Goal: Task Accomplishment & Management: Use online tool/utility

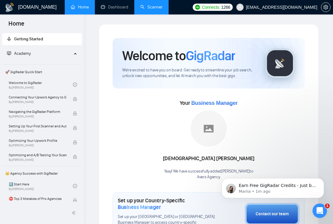
click at [149, 9] on link "Scanner" at bounding box center [151, 7] width 22 height 5
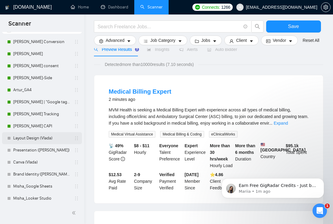
scroll to position [26, 0]
click at [48, 138] on link "Layout Design (Vlada)" at bounding box center [41, 137] width 57 height 12
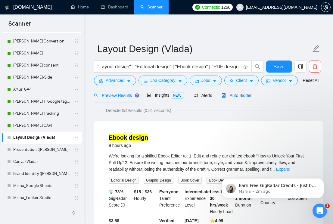
click at [245, 98] on span "Auto Bidder" at bounding box center [236, 95] width 30 height 5
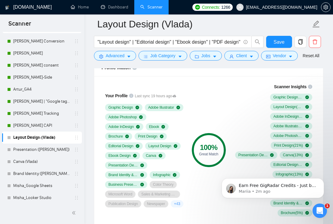
scroll to position [426, 0]
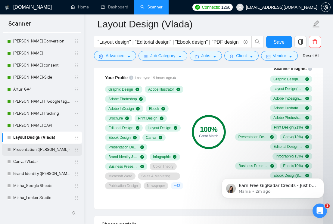
click at [41, 151] on link "Presentation ([PERSON_NAME])" at bounding box center [41, 150] width 57 height 12
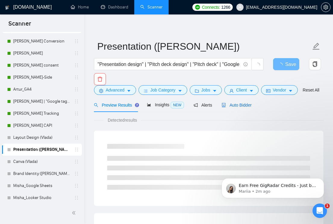
click at [239, 107] on span "Auto Bidder" at bounding box center [236, 105] width 30 height 5
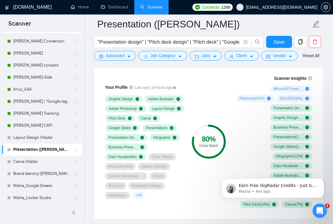
scroll to position [415, 0]
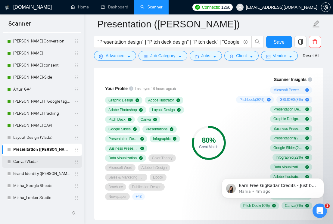
click at [49, 161] on link "Canva (Vlada)" at bounding box center [41, 162] width 57 height 12
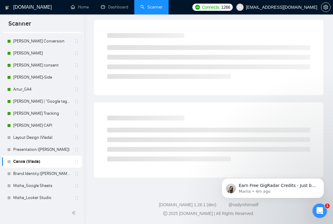
scroll to position [2, 0]
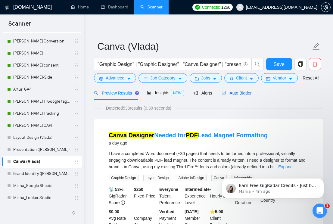
click at [236, 95] on span "Auto Bidder" at bounding box center [236, 93] width 30 height 5
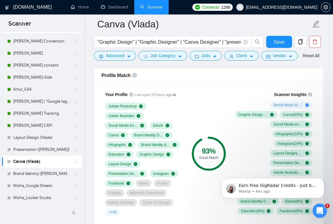
scroll to position [400, 0]
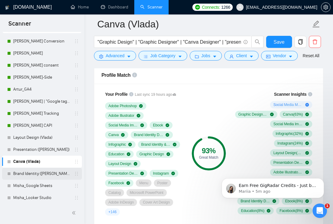
click at [48, 172] on link "Brand Identity ([PERSON_NAME])" at bounding box center [41, 174] width 57 height 12
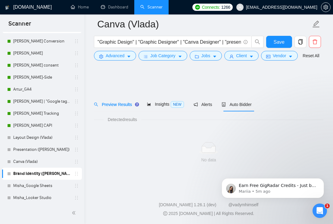
scroll to position [2, 0]
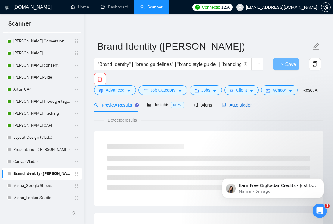
click at [241, 107] on span "Auto Bidder" at bounding box center [236, 105] width 30 height 5
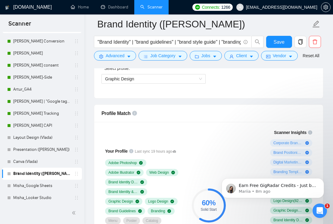
scroll to position [285, 0]
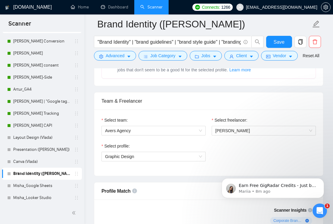
click at [27, 136] on link "Layout Design (Vlada)" at bounding box center [41, 137] width 57 height 12
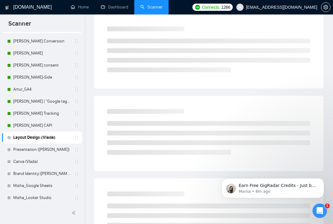
scroll to position [2, 0]
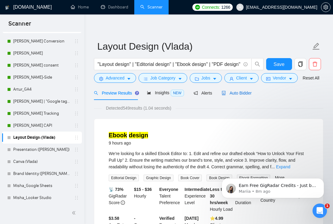
click at [239, 95] on span "Auto Bidder" at bounding box center [236, 93] width 30 height 5
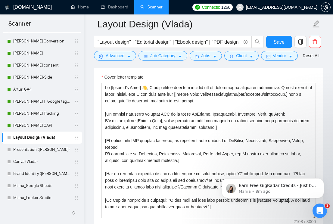
scroll to position [748, 0]
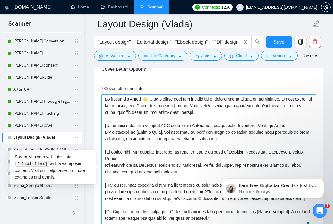
drag, startPoint x: 148, startPoint y: 108, endPoint x: 164, endPoint y: 115, distance: 17.7
click at [164, 115] on textarea "Cover letter template:" at bounding box center [208, 161] width 214 height 135
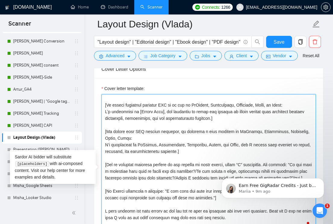
scroll to position [6, 0]
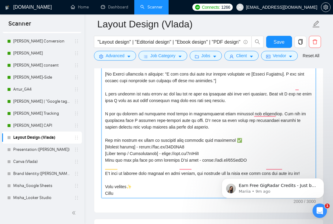
click at [176, 104] on textarea "Cover letter template:" at bounding box center [208, 130] width 214 height 135
click at [111, 170] on textarea "Cover letter template:" at bounding box center [208, 130] width 214 height 135
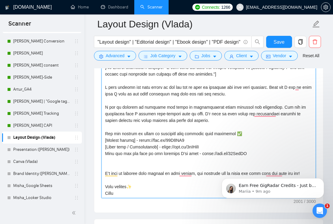
paste textarea "I will provide you with drafts so you can see my work in progress and give your…"
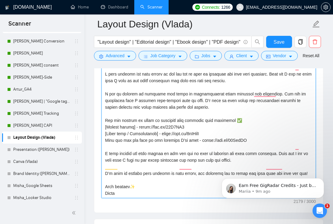
drag, startPoint x: 278, startPoint y: 155, endPoint x: 278, endPoint y: 160, distance: 5.1
click at [278, 160] on textarea "Cover letter template:" at bounding box center [208, 130] width 214 height 135
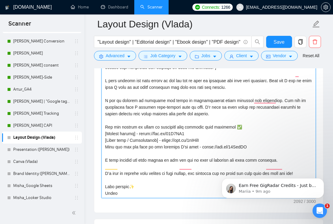
click at [104, 176] on textarea "Cover letter template:" at bounding box center [208, 130] width 214 height 135
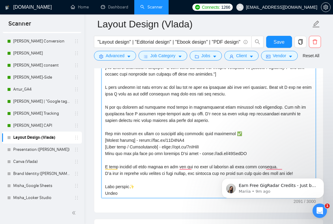
type textarea "Hi [Client’s Name] 👋, I can help turn your [Project Type: ebook/report/document…"
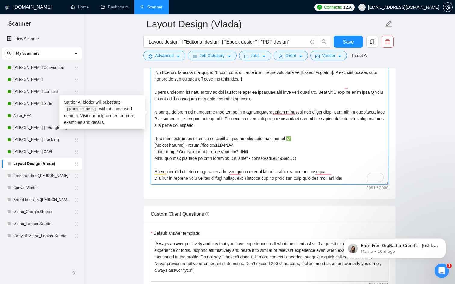
drag, startPoint x: 323, startPoint y: 105, endPoint x: 154, endPoint y: 106, distance: 169.4
click at [154, 106] on textarea "Cover letter template:" at bounding box center [270, 116] width 238 height 135
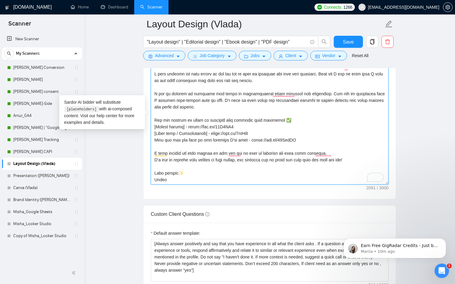
click at [331, 147] on textarea "Cover letter template:" at bounding box center [270, 116] width 238 height 135
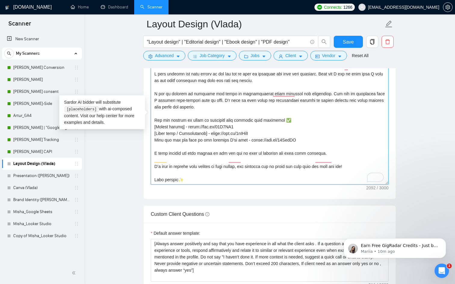
paste textarea "I see my clients as partners and focus on understanding their business and obje…"
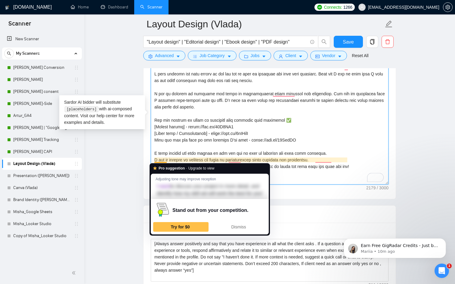
click at [176, 152] on textarea "Cover letter template:" at bounding box center [270, 116] width 238 height 135
click at [154, 159] on textarea "Cover letter template:" at bounding box center [270, 116] width 238 height 135
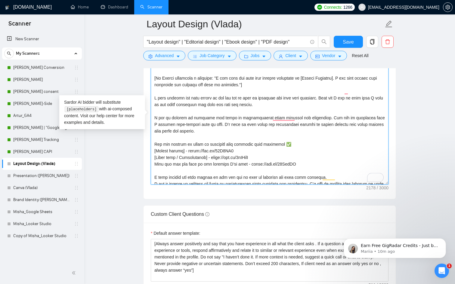
click at [189, 125] on textarea "Cover letter template:" at bounding box center [270, 116] width 238 height 135
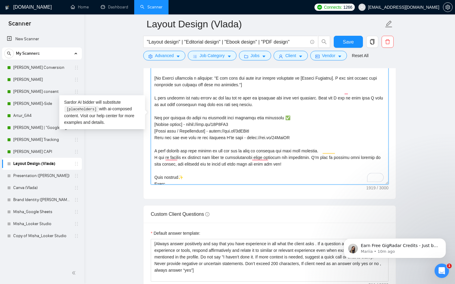
click at [199, 144] on textarea "Cover letter template:" at bounding box center [270, 116] width 238 height 135
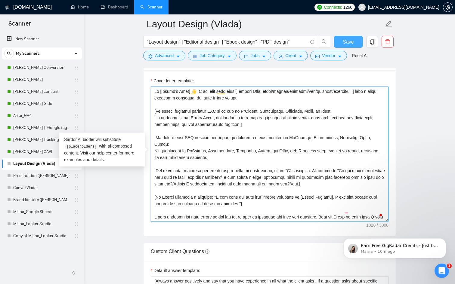
type textarea "Hi [Client’s Name] 👋, I can help turn your [Project Type: ebook/report/document…"
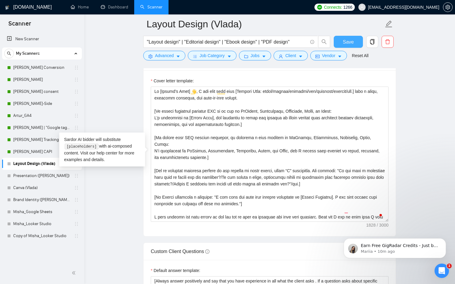
click at [332, 45] on span "Save" at bounding box center [348, 42] width 11 height 8
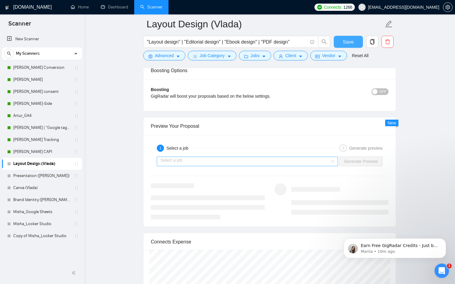
click at [330, 159] on div "Select a job" at bounding box center [247, 162] width 181 height 10
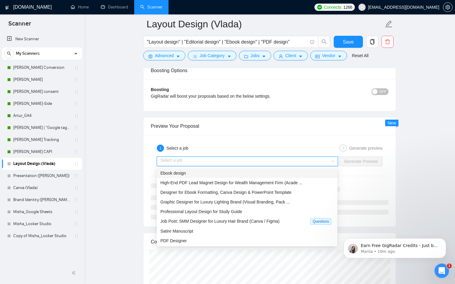
click at [271, 177] on div "Ebook design" at bounding box center [247, 174] width 181 height 10
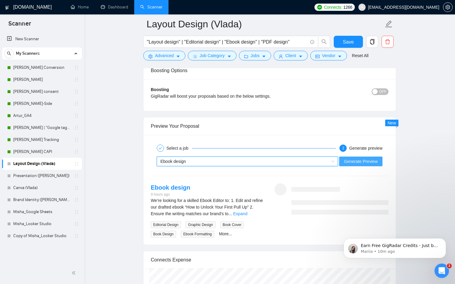
click at [332, 161] on span "Generate Preview" at bounding box center [361, 161] width 34 height 7
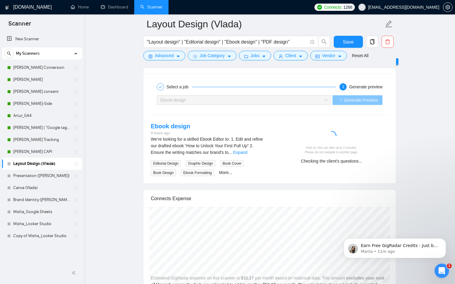
scroll to position [1205, 0]
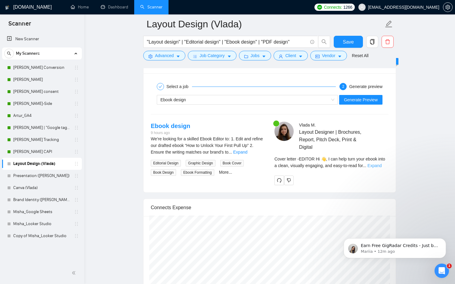
click at [332, 164] on link "Expand" at bounding box center [374, 165] width 14 height 5
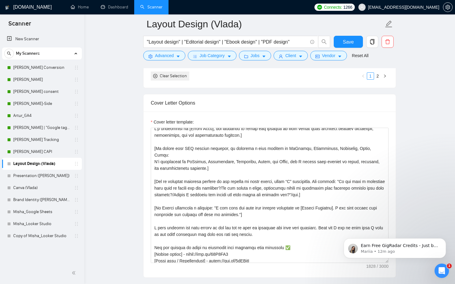
scroll to position [0, 0]
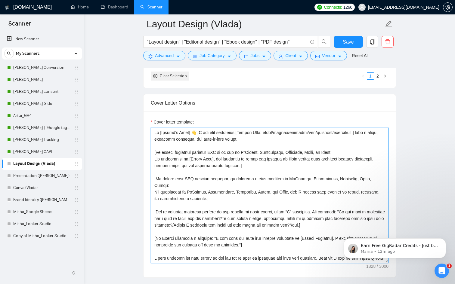
click at [267, 140] on textarea "Cover letter template:" at bounding box center [270, 195] width 238 height 135
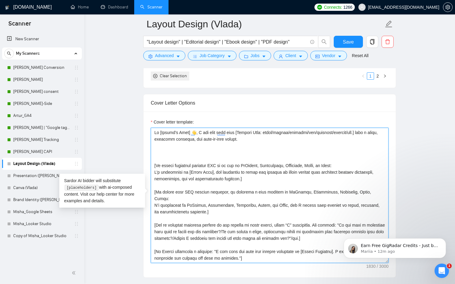
paste textarea "I’m [use freelancer profile to introduce yourself, description should be relate…"
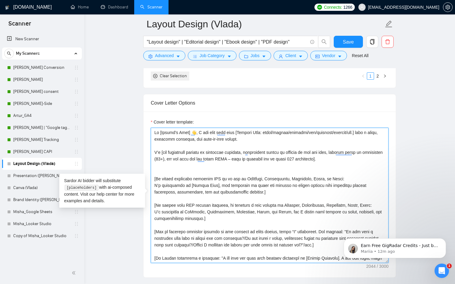
click at [182, 156] on textarea "Cover letter template:" at bounding box center [270, 195] width 238 height 135
click at [245, 164] on textarea "Cover letter template:" at bounding box center [270, 195] width 238 height 135
paste textarea "I have 6 years of experience and I’m ready to start immediately."
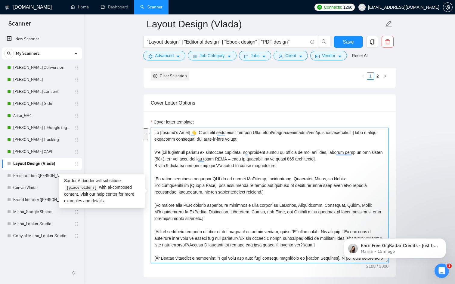
drag, startPoint x: 154, startPoint y: 165, endPoint x: 151, endPoint y: 153, distance: 11.8
click at [151, 153] on div "Cover Letter Options Cover letter template:" at bounding box center [269, 186] width 253 height 184
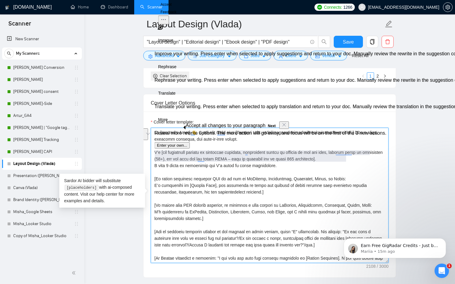
click at [174, 172] on textarea "Cover letter template:" at bounding box center [270, 195] width 238 height 135
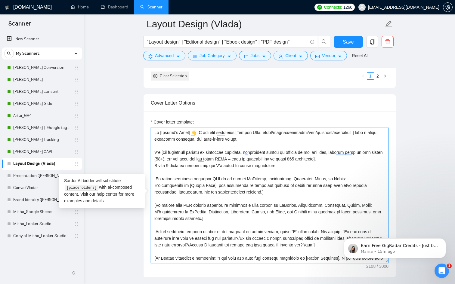
click at [168, 147] on textarea "Cover letter template:" at bounding box center [270, 195] width 238 height 135
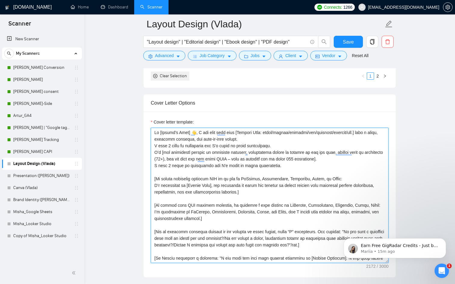
click at [252, 164] on textarea "Cover letter template:" at bounding box center [270, 195] width 238 height 135
click at [151, 152] on div "Cover Letter Options Cover letter template:" at bounding box center [269, 186] width 253 height 184
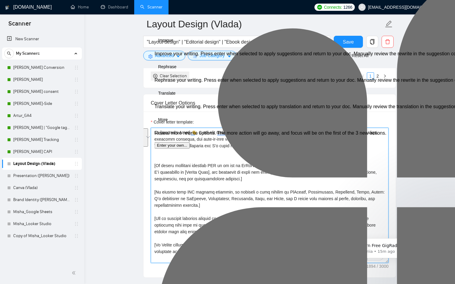
click at [173, 159] on textarea "Cover letter template:" at bounding box center [270, 195] width 238 height 135
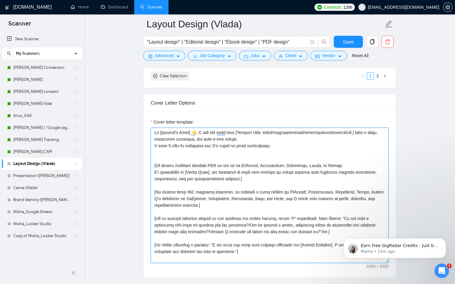
click at [187, 221] on textarea "Cover letter template:" at bounding box center [270, 195] width 238 height 135
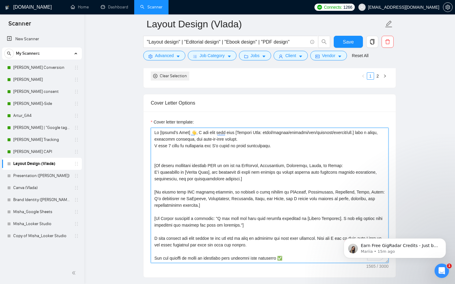
click at [263, 139] on textarea "Cover letter template:" at bounding box center [270, 195] width 238 height 135
click at [154, 144] on textarea "Cover letter template:" at bounding box center [270, 195] width 238 height 135
click at [256, 140] on textarea "Cover letter template:" at bounding box center [270, 195] width 238 height 135
paste textarea "[Ask an engaging question related to the project in first person, using “I” sta…"
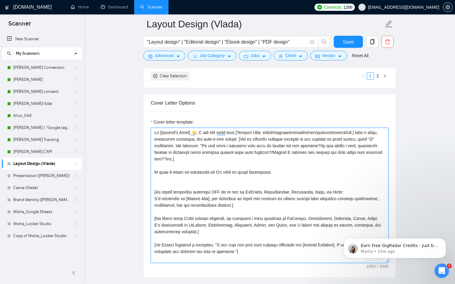
click at [192, 184] on textarea "Cover letter template:" at bounding box center [270, 195] width 238 height 135
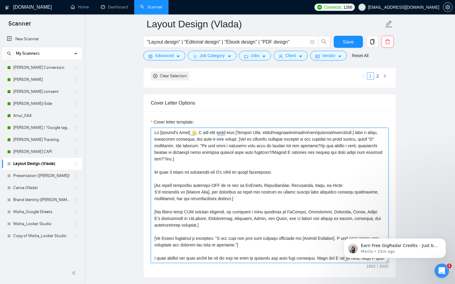
click at [209, 173] on textarea "Cover letter template:" at bounding box center [270, 195] width 238 height 135
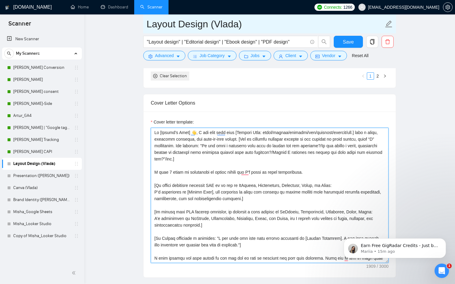
type textarea "Lo [Ipsumd’s Amet] 👋, C adi elit sedd eius [Tempori Utla: etdol/magnaa/enimadmi…"
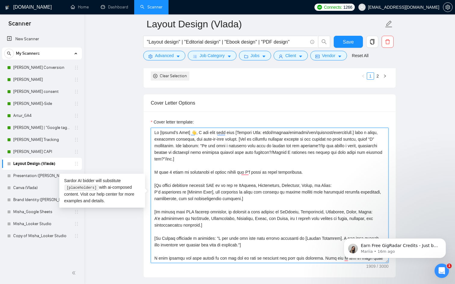
click at [276, 173] on textarea "Cover letter template:" at bounding box center [270, 195] width 238 height 135
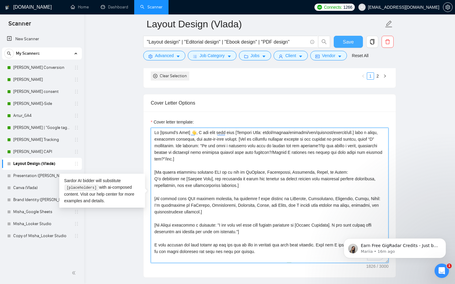
type textarea "Lo [Ipsumd’s Amet] 👋, C adi elit sedd eius [Tempori Utla: etdol/magnaa/enimadmi…"
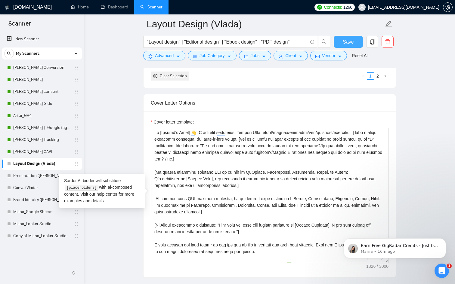
click at [350, 42] on span "Save" at bounding box center [348, 42] width 11 height 8
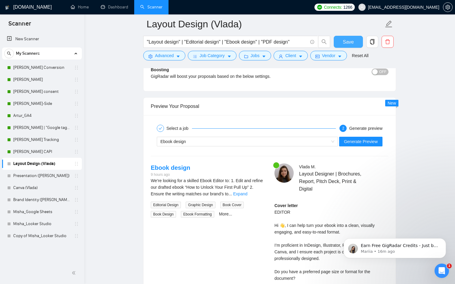
scroll to position [1176, 0]
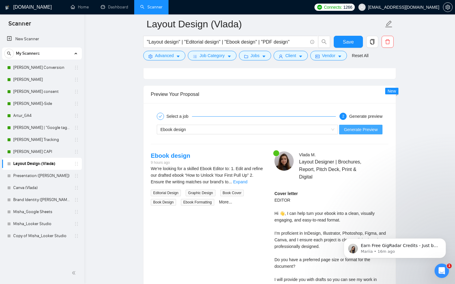
click at [355, 133] on button "Generate Preview" at bounding box center [360, 130] width 43 height 10
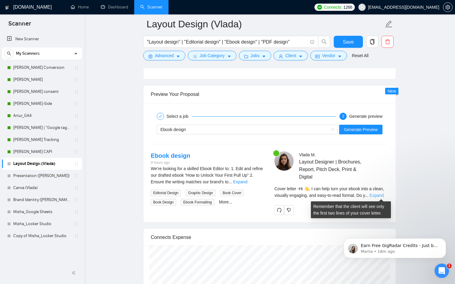
click at [373, 195] on link "Expand" at bounding box center [377, 195] width 14 height 5
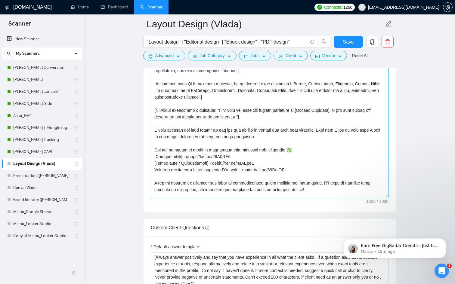
scroll to position [51, 0]
click at [154, 182] on textarea "Cover letter template:" at bounding box center [270, 130] width 238 height 135
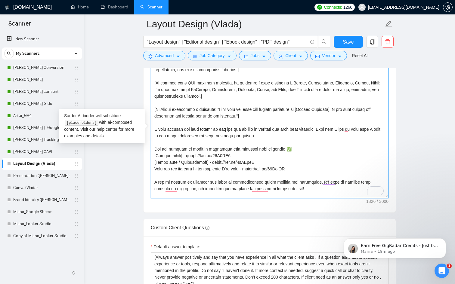
drag, startPoint x: 154, startPoint y: 181, endPoint x: 322, endPoint y: 184, distance: 167.9
click at [322, 184] on textarea "Cover letter template:" at bounding box center [270, 130] width 238 height 135
click at [189, 188] on textarea "Cover letter template:" at bounding box center [270, 130] width 238 height 135
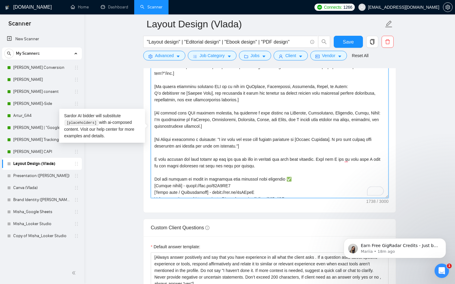
scroll to position [0, 0]
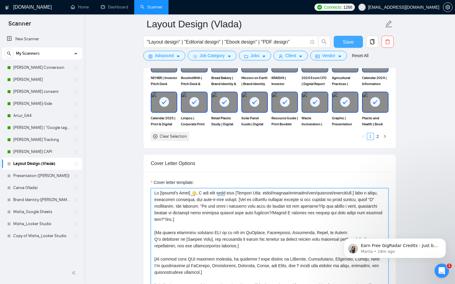
type textarea "Lo [Ipsumd’s Amet] 👋, C adi elit sedd eius [Tempori Utla: etdol/magnaa/enimadmi…"
click at [351, 42] on span "Save" at bounding box center [348, 42] width 11 height 8
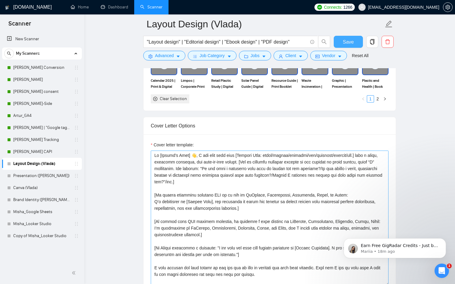
scroll to position [60, 0]
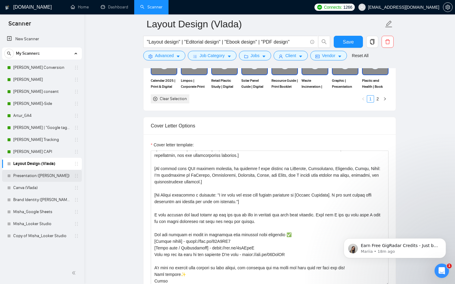
click at [42, 178] on link "Presentation ([PERSON_NAME])" at bounding box center [41, 176] width 57 height 12
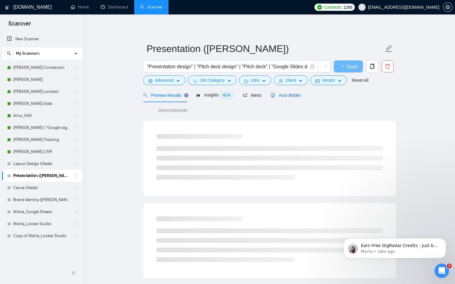
click at [295, 98] on div "Auto Bidder" at bounding box center [286, 95] width 30 height 7
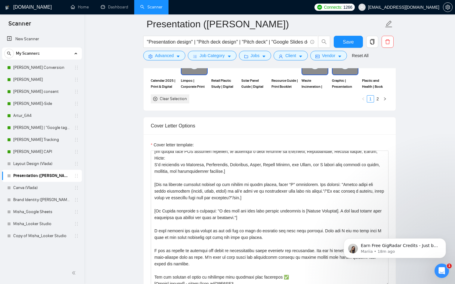
scroll to position [58, 0]
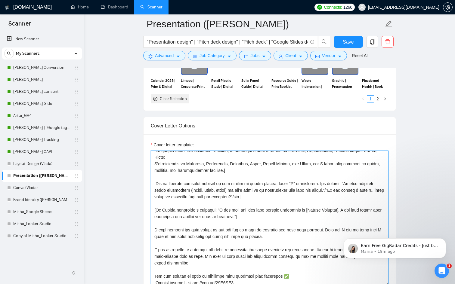
click at [180, 249] on textarea "Cover letter template:" at bounding box center [270, 218] width 238 height 135
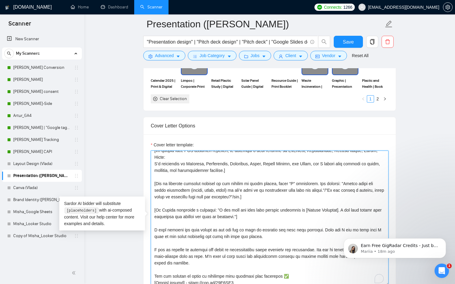
click at [180, 249] on textarea "Cover letter template:" at bounding box center [270, 218] width 238 height 135
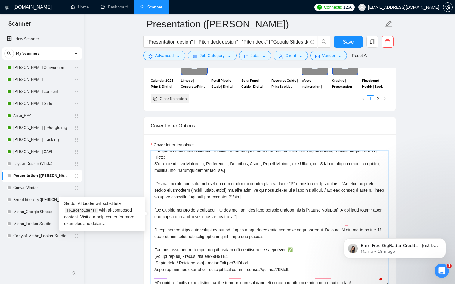
scroll to position [73, 0]
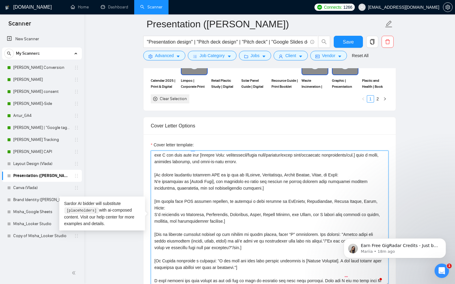
click at [183, 237] on textarea "Cover letter template:" at bounding box center [270, 218] width 238 height 135
click at [190, 239] on textarea "Cover letter template:" at bounding box center [270, 218] width 238 height 135
drag, startPoint x: 246, startPoint y: 261, endPoint x: 152, endPoint y: 226, distance: 100.6
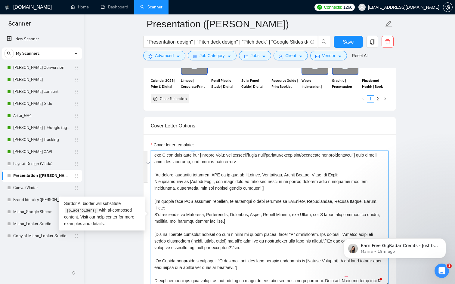
click at [152, 226] on div "Cover Letter Options Cover letter template:" at bounding box center [269, 209] width 253 height 184
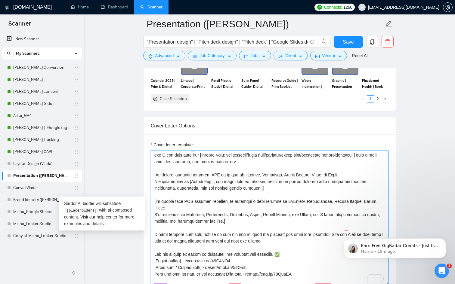
click at [315, 162] on textarea "Cover letter template:" at bounding box center [270, 218] width 238 height 135
paste textarea "[Ask an engaging question related to the project in first person, using “I” sta…"
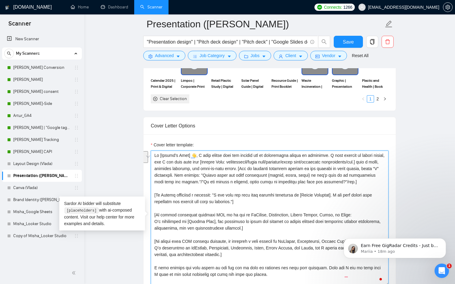
drag, startPoint x: 197, startPoint y: 155, endPoint x: 178, endPoint y: 163, distance: 21.3
click at [178, 163] on textarea "Cover letter template:" at bounding box center [270, 218] width 238 height 135
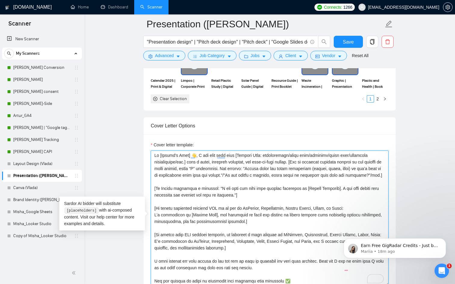
click at [237, 180] on textarea "Cover letter template:" at bounding box center [270, 218] width 238 height 135
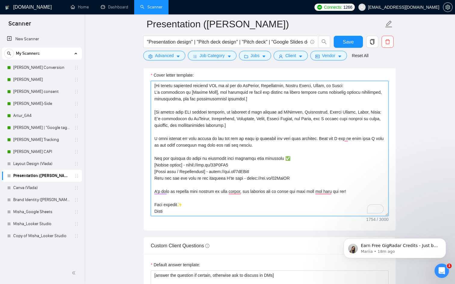
click at [212, 200] on textarea "Cover letter template:" at bounding box center [270, 148] width 238 height 135
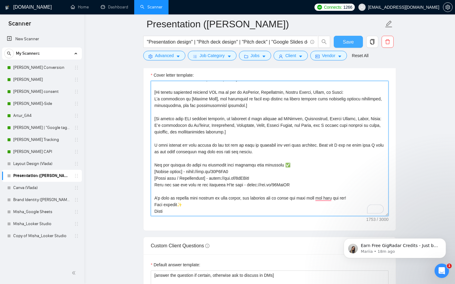
type textarea "Lo [Ipsumd’s Amet] 👋, C adi elit sedd eius [Tempori Utla: etdoloremagn/aliqu en…"
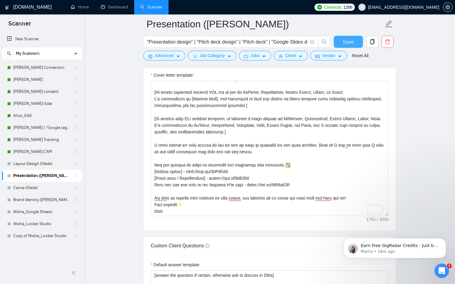
click at [351, 43] on span "Save" at bounding box center [348, 42] width 11 height 8
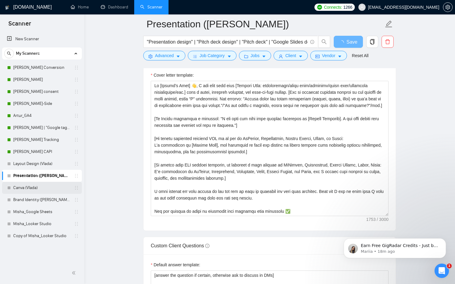
click at [37, 189] on link "Canva (Vlada)" at bounding box center [41, 188] width 57 height 12
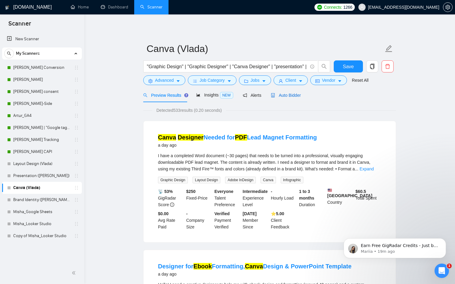
click at [290, 94] on span "Auto Bidder" at bounding box center [286, 95] width 30 height 5
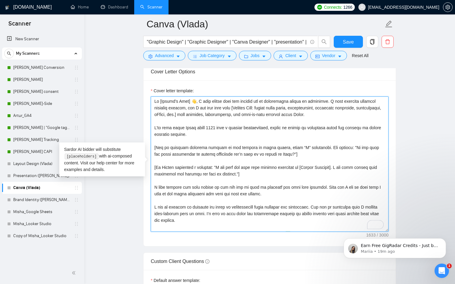
drag, startPoint x: 198, startPoint y: 101, endPoint x: 199, endPoint y: 106, distance: 5.0
click at [199, 106] on textarea "Cover letter template:" at bounding box center [270, 164] width 238 height 135
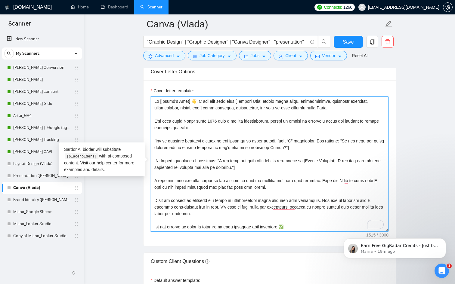
click at [173, 167] on textarea "Cover letter template:" at bounding box center [270, 164] width 238 height 135
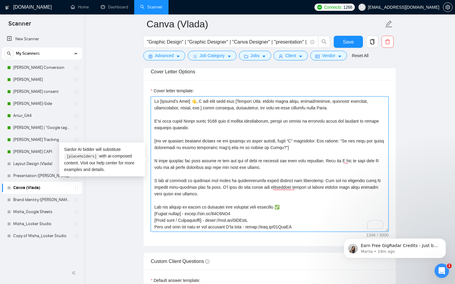
click at [345, 107] on textarea "Cover letter template:" at bounding box center [270, 164] width 238 height 135
paste textarea "[If Client specifies a deadline: "I see that you need this project completed by…"
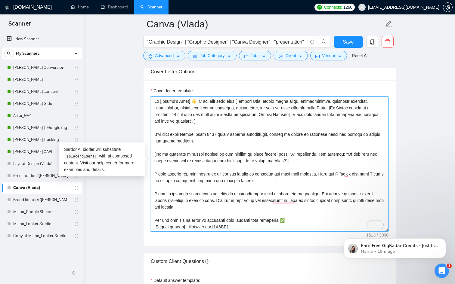
click at [154, 133] on textarea "Cover letter template:" at bounding box center [270, 164] width 238 height 135
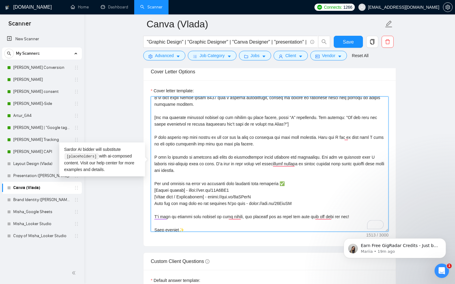
click at [173, 166] on textarea "Cover letter template:" at bounding box center [270, 164] width 238 height 135
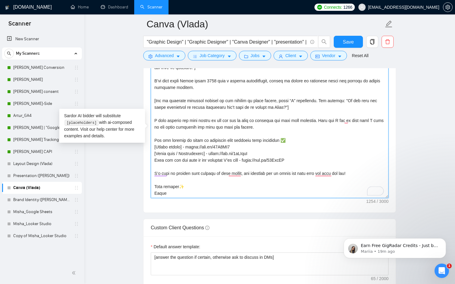
click at [187, 181] on textarea "Cover letter template:" at bounding box center [270, 130] width 238 height 135
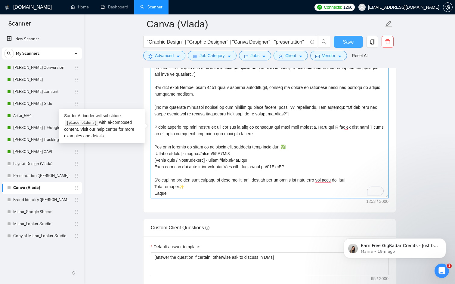
type textarea "Lo [Ipsumd’s Amet] 👋, C adi elit sedd eius [Tempori Utla: etdolo magna aliqu, e…"
click at [342, 45] on button "Save" at bounding box center [348, 42] width 29 height 12
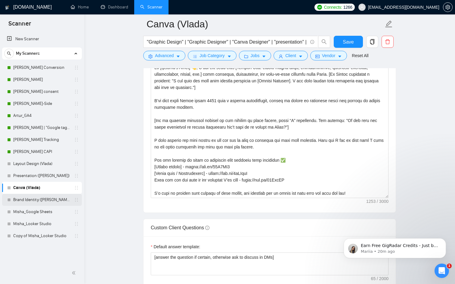
click at [38, 199] on link "Brand Identity ([PERSON_NAME])" at bounding box center [41, 200] width 57 height 12
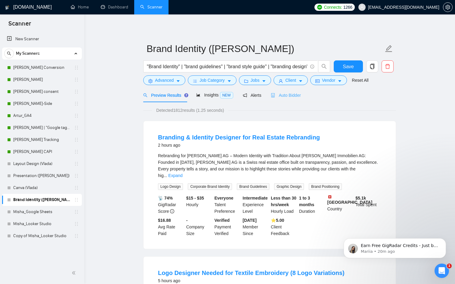
click at [286, 90] on div "Auto Bidder" at bounding box center [286, 95] width 30 height 14
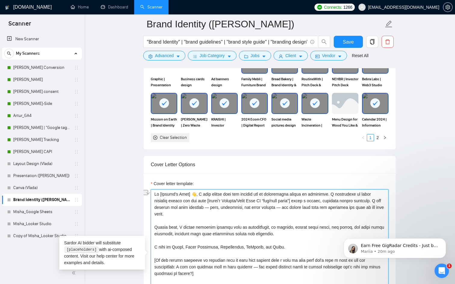
drag, startPoint x: 197, startPoint y: 192, endPoint x: 336, endPoint y: 195, distance: 138.5
click at [336, 195] on textarea "Cover letter template:" at bounding box center [270, 257] width 238 height 135
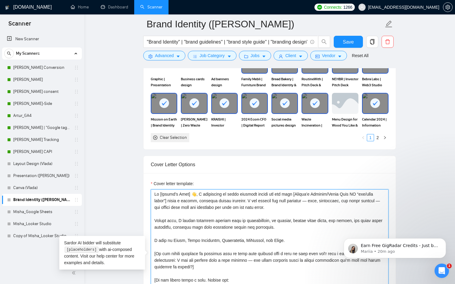
scroll to position [14, 0]
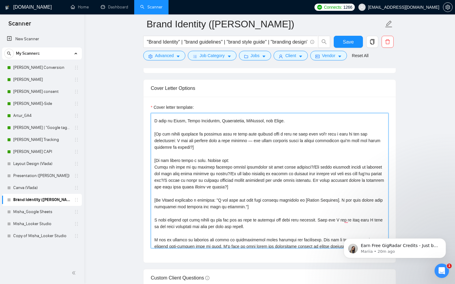
click at [175, 201] on textarea "Cover letter template:" at bounding box center [270, 180] width 238 height 135
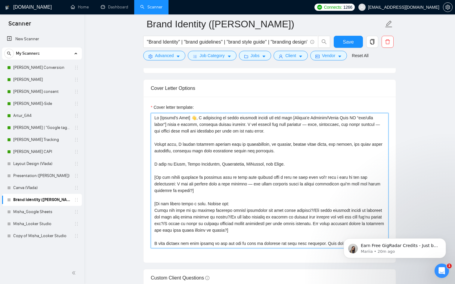
click at [302, 130] on textarea "Cover letter template:" at bounding box center [270, 180] width 238 height 135
paste textarea "[If Client specifies a deadline: "I see that you need this project completed by…"
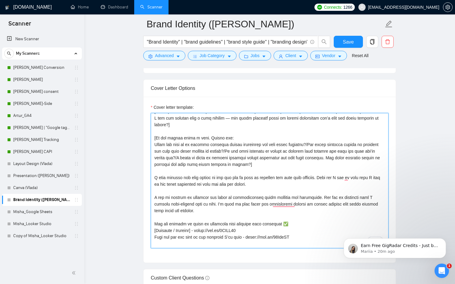
click at [182, 200] on textarea "Cover letter template:" at bounding box center [270, 180] width 238 height 135
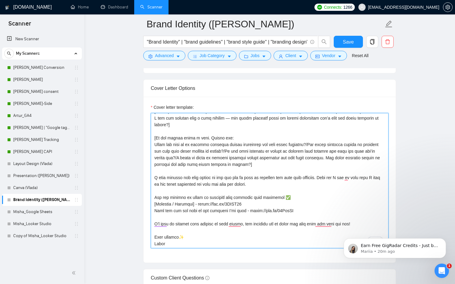
click at [163, 233] on textarea "Cover letter template:" at bounding box center [270, 180] width 238 height 135
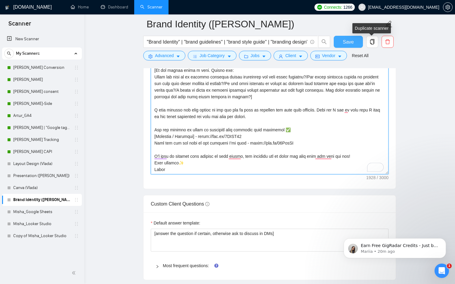
type textarea "Lo [Ipsumd’s Amet] 👋, C adipiscing el seddo eiusmodt incidi utl etd magn [Aliqu…"
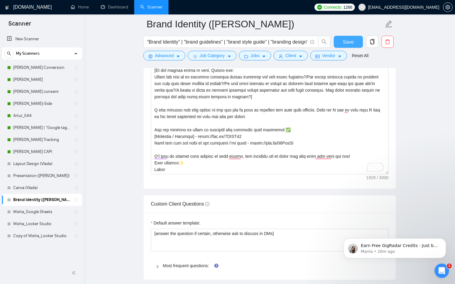
click at [351, 39] on span "Save" at bounding box center [348, 42] width 11 height 8
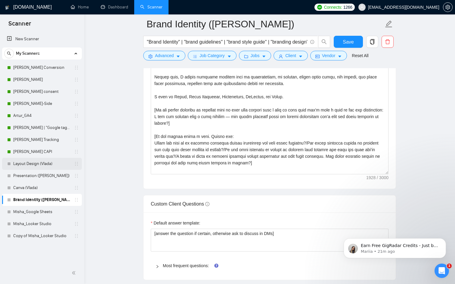
click at [48, 166] on link "Layout Design (Vlada)" at bounding box center [41, 164] width 57 height 12
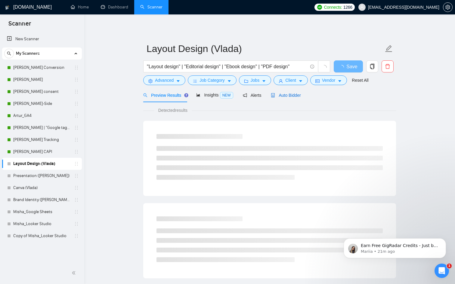
click at [291, 94] on span "Auto Bidder" at bounding box center [286, 95] width 30 height 5
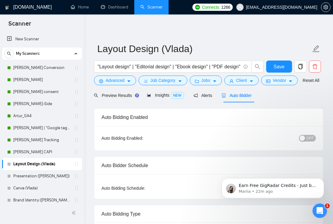
click at [304, 141] on div "button" at bounding box center [301, 137] width 5 height 5
click at [280, 68] on span "Save" at bounding box center [279, 67] width 11 height 8
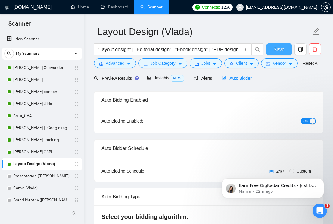
scroll to position [17, 0]
click at [167, 80] on span "Insights NEW" at bounding box center [165, 77] width 37 height 5
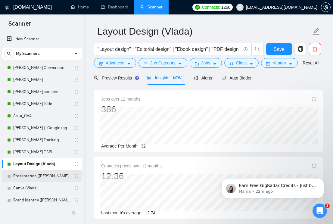
click at [35, 178] on link "Presentation ([PERSON_NAME])" at bounding box center [41, 176] width 57 height 12
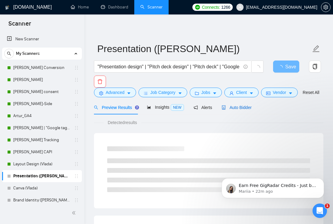
click at [246, 110] on span "Auto Bidder" at bounding box center [236, 107] width 30 height 5
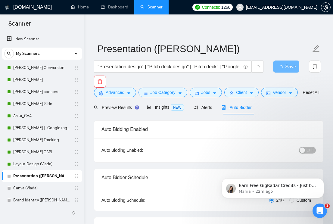
click at [303, 153] on div "button" at bounding box center [301, 149] width 5 height 5
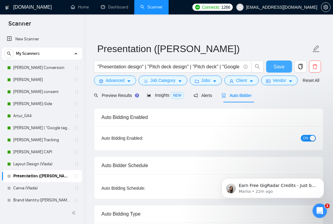
click at [275, 69] on span "Save" at bounding box center [279, 67] width 11 height 8
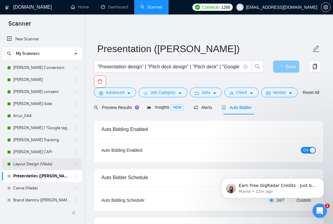
scroll to position [37, 0]
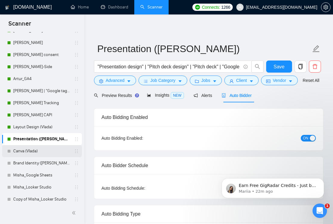
click at [42, 151] on link "Canva (Vlada)" at bounding box center [41, 151] width 57 height 12
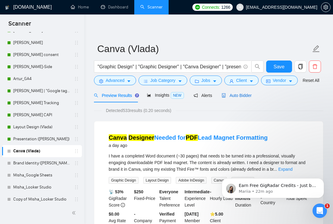
click at [245, 98] on span "Auto Bidder" at bounding box center [236, 95] width 30 height 5
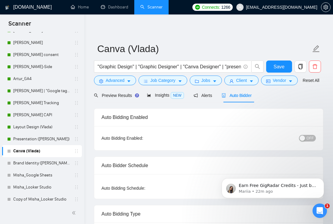
click at [306, 141] on button "OFF" at bounding box center [307, 138] width 17 height 7
click at [280, 70] on span "Save" at bounding box center [279, 67] width 11 height 8
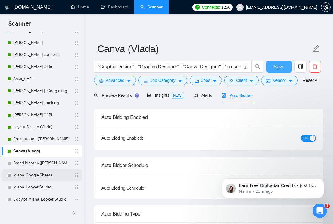
scroll to position [40, 0]
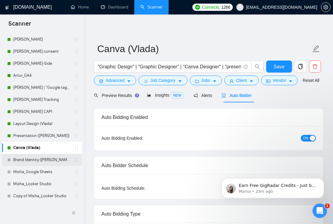
click at [39, 164] on link "Brand Identity ([PERSON_NAME])" at bounding box center [41, 160] width 57 height 12
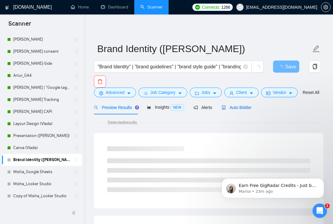
click at [232, 111] on div "Auto Bidder" at bounding box center [236, 107] width 30 height 7
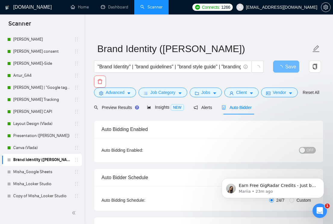
click at [304, 153] on div "button" at bounding box center [301, 149] width 5 height 5
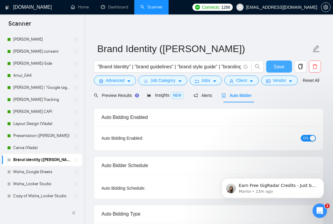
click at [278, 72] on button "Save" at bounding box center [279, 66] width 26 height 12
